Goal: Information Seeking & Learning: Learn about a topic

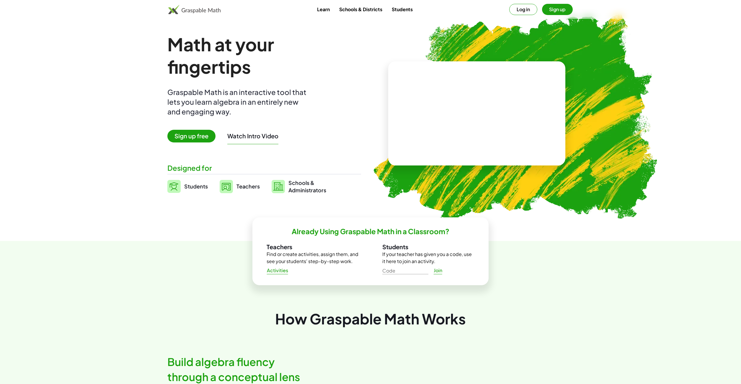
click at [475, 117] on video at bounding box center [477, 114] width 89 height 44
drag, startPoint x: 483, startPoint y: 110, endPoint x: 478, endPoint y: 127, distance: 17.6
click at [478, 128] on div "+ · 3 · 5 + 2 + · 3 · 5" at bounding box center [475, 107] width 101 height 47
click at [504, 114] on div at bounding box center [478, 108] width 52 height 22
click at [489, 124] on div at bounding box center [477, 117] width 43 height 18
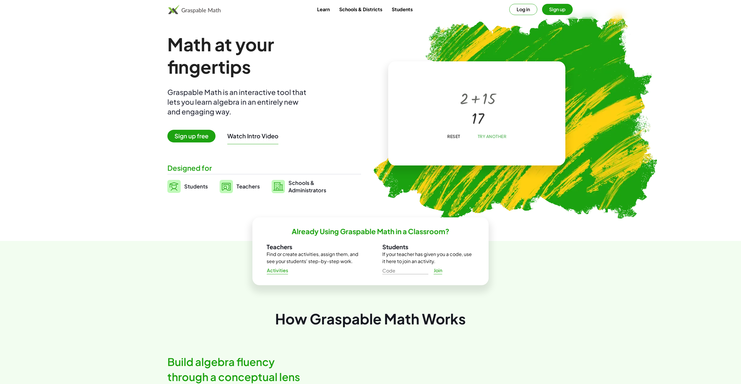
click at [505, 139] on span "Try Another" at bounding box center [491, 136] width 29 height 5
drag, startPoint x: 471, startPoint y: 118, endPoint x: 488, endPoint y: 114, distance: 18.0
click at [488, 114] on div at bounding box center [478, 108] width 62 height 24
click at [501, 139] on span "Try Another" at bounding box center [491, 136] width 29 height 5
drag, startPoint x: 496, startPoint y: 106, endPoint x: 499, endPoint y: 127, distance: 20.6
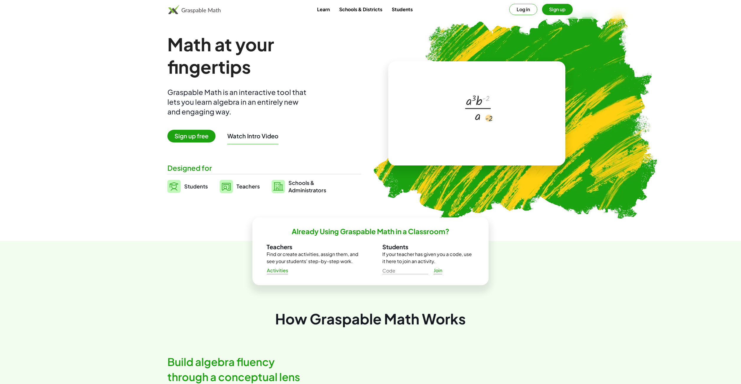
click at [495, 124] on div at bounding box center [478, 108] width 35 height 32
drag, startPoint x: 494, startPoint y: 107, endPoint x: 498, endPoint y: 124, distance: 17.8
click at [495, 124] on div at bounding box center [478, 108] width 35 height 32
drag, startPoint x: 491, startPoint y: 118, endPoint x: 489, endPoint y: 129, distance: 11.4
click at [478, 117] on div "· a 3 · a 3 · b 2 · a" at bounding box center [478, 117] width 0 height 0
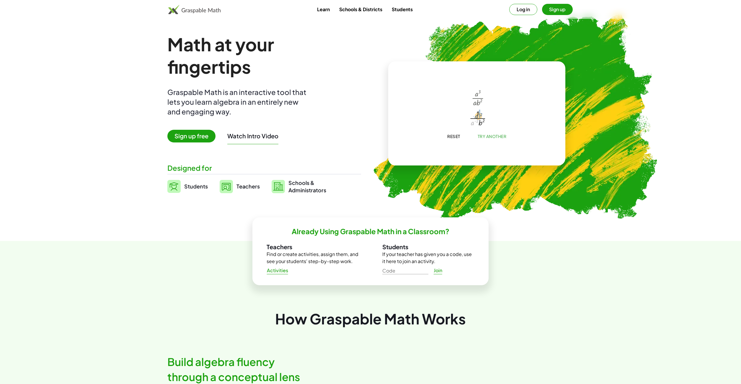
drag, startPoint x: 487, startPoint y: 129, endPoint x: 491, endPoint y: 120, distance: 9.2
click at [489, 120] on div at bounding box center [478, 117] width 23 height 20
click at [499, 139] on span "Try Another" at bounding box center [491, 136] width 29 height 5
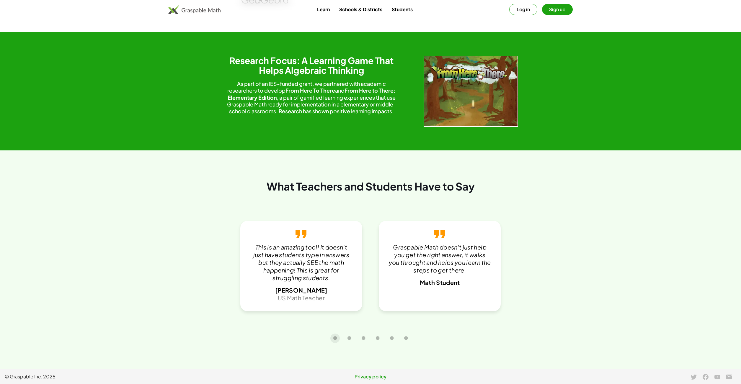
scroll to position [1205, 0]
drag, startPoint x: 446, startPoint y: 257, endPoint x: 417, endPoint y: 255, distance: 29.3
click at [417, 255] on p "Graspable Math doesn't just help you get the right answer, it walks you through…" at bounding box center [439, 259] width 103 height 31
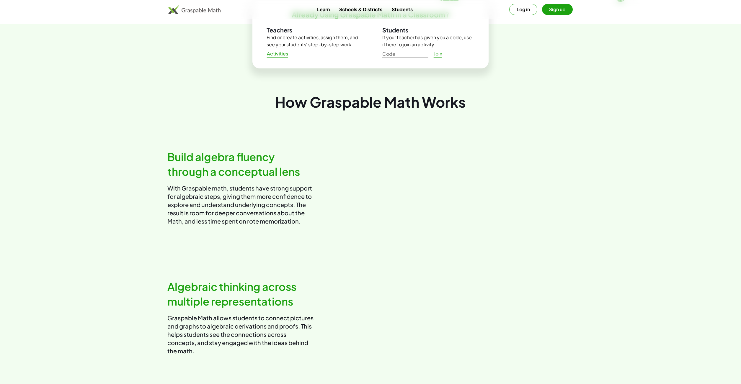
scroll to position [0, 0]
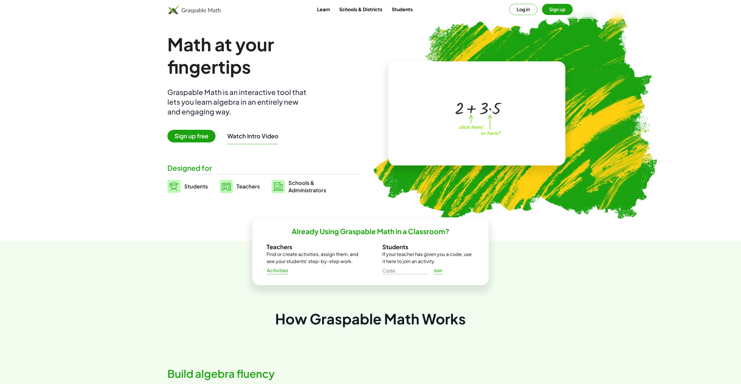
click at [247, 138] on button "Watch Intro Video" at bounding box center [252, 136] width 51 height 8
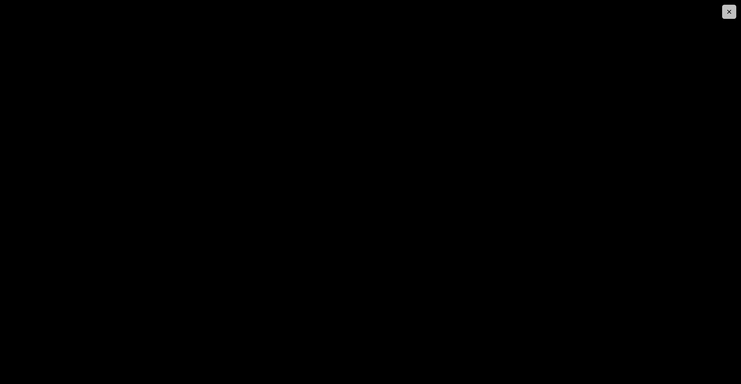
click at [728, 14] on icon "button" at bounding box center [729, 11] width 7 height 7
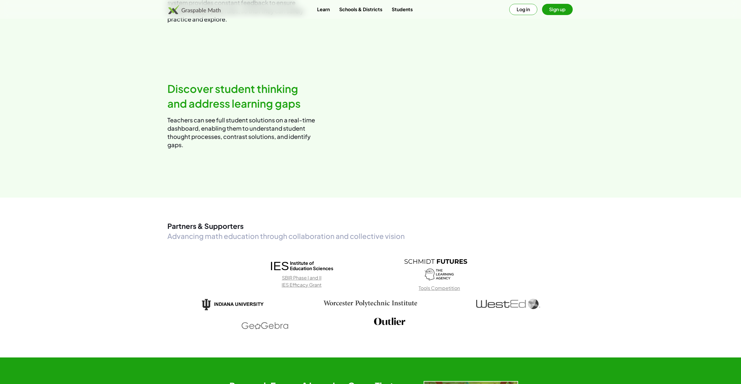
scroll to position [683, 0]
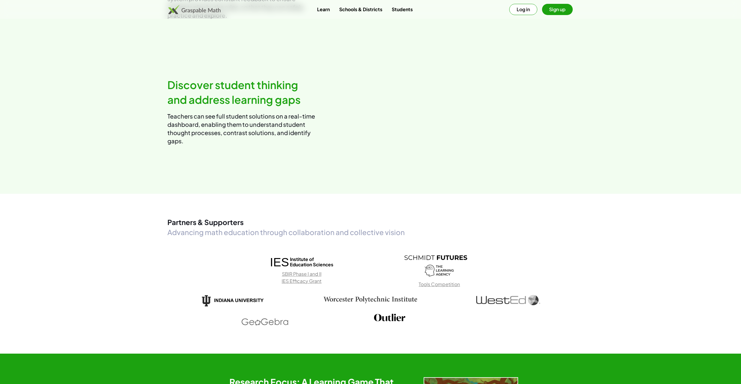
click at [336, 77] on div "Empower all students to discover rules and solutions It's frustrating to finish…" at bounding box center [370, 111] width 406 height 99
drag, startPoint x: 456, startPoint y: 82, endPoint x: 454, endPoint y: 88, distance: 6.5
drag, startPoint x: 431, startPoint y: 81, endPoint x: 459, endPoint y: 79, distance: 28.8
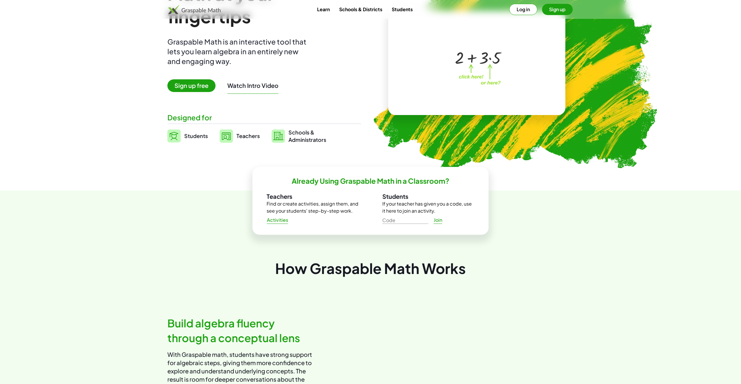
scroll to position [10, 0]
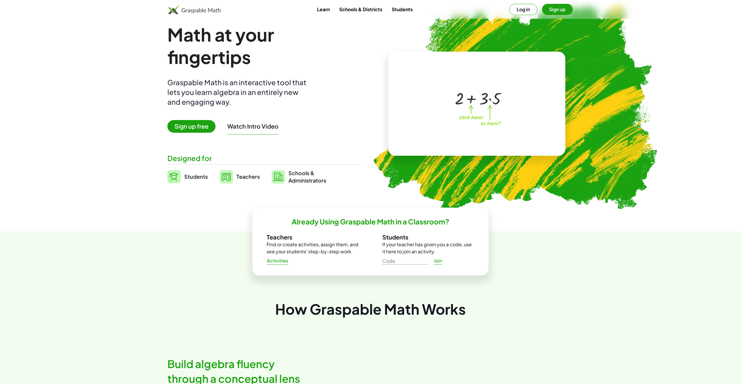
click at [516, 11] on button "Log in" at bounding box center [523, 9] width 28 height 11
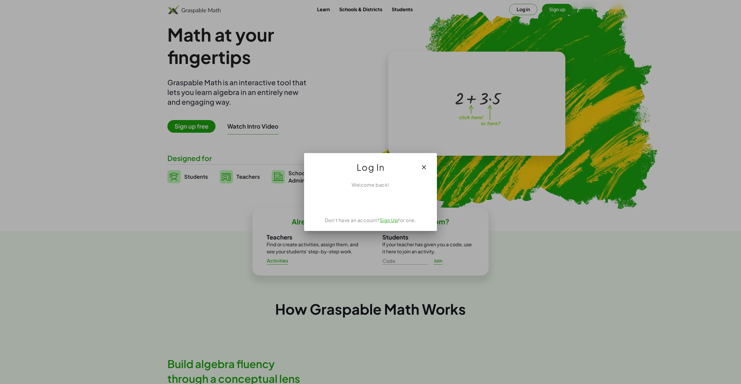
drag, startPoint x: 557, startPoint y: 1, endPoint x: 556, endPoint y: 7, distance: 6.0
click at [557, 2] on div at bounding box center [370, 192] width 741 height 384
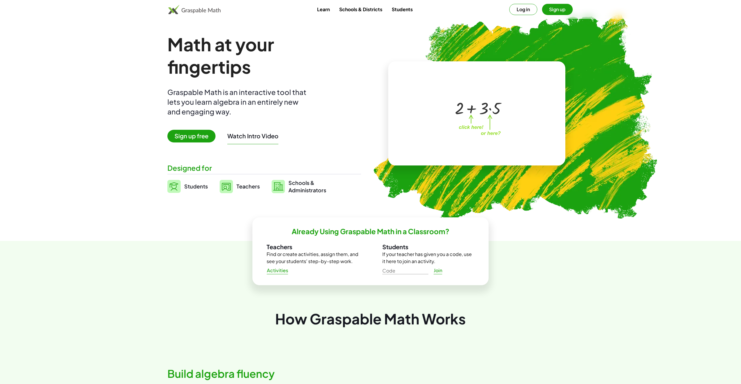
scroll to position [10, 0]
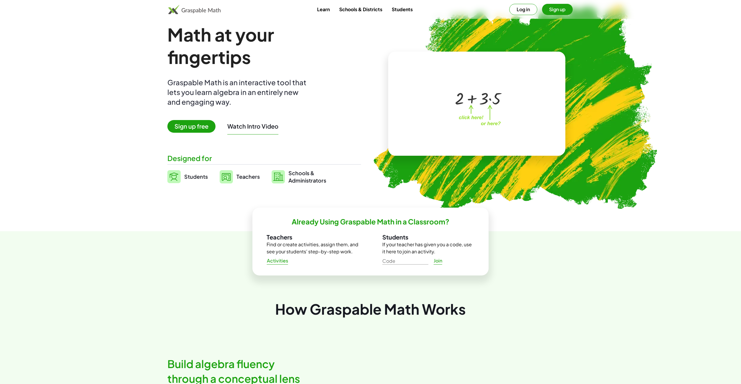
click at [556, 8] on button "Sign up" at bounding box center [557, 9] width 31 height 11
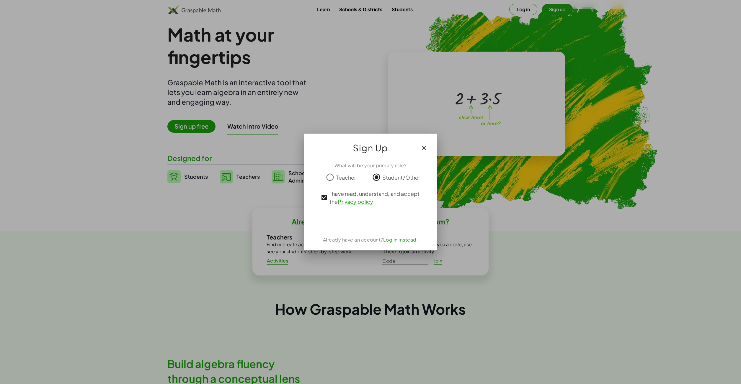
click at [360, 224] on div "Sign in with Google. Opens in new tab" at bounding box center [371, 221] width 54 height 13
drag, startPoint x: 424, startPoint y: 149, endPoint x: 436, endPoint y: 141, distance: 15.2
click at [424, 149] on icon "button" at bounding box center [423, 147] width 7 height 7
